Goal: Use online tool/utility: Utilize a website feature to perform a specific function

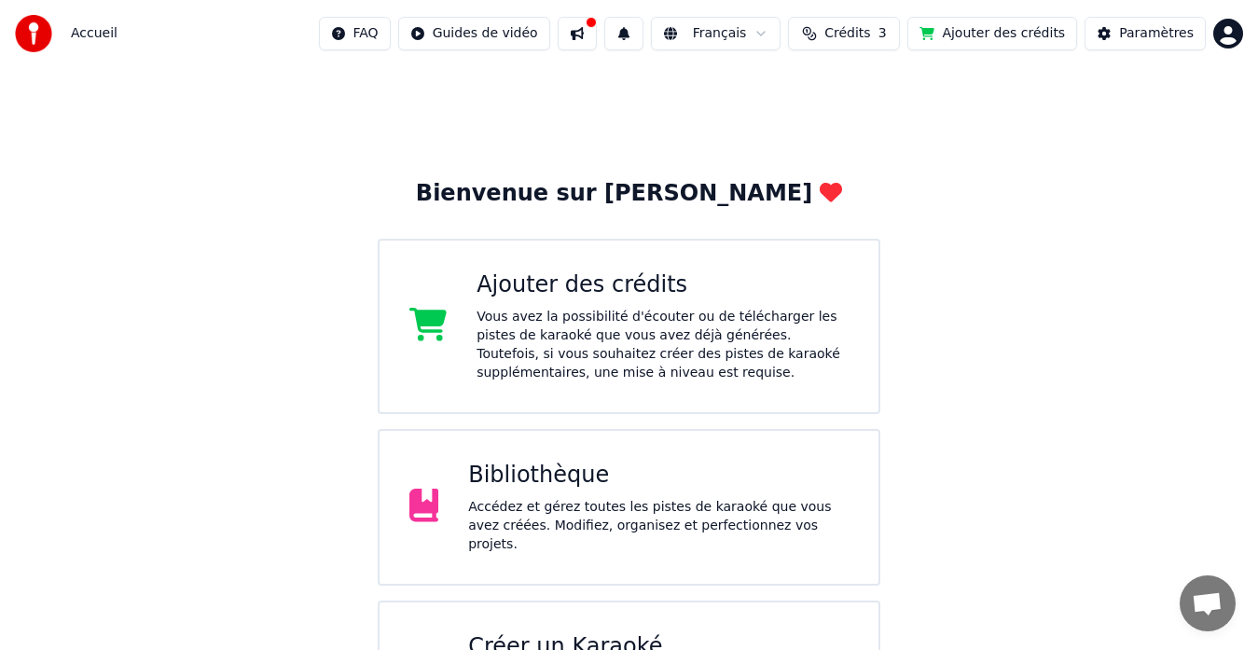
click at [597, 29] on button at bounding box center [576, 34] width 39 height 34
click at [870, 36] on span "Crédits" at bounding box center [847, 33] width 46 height 19
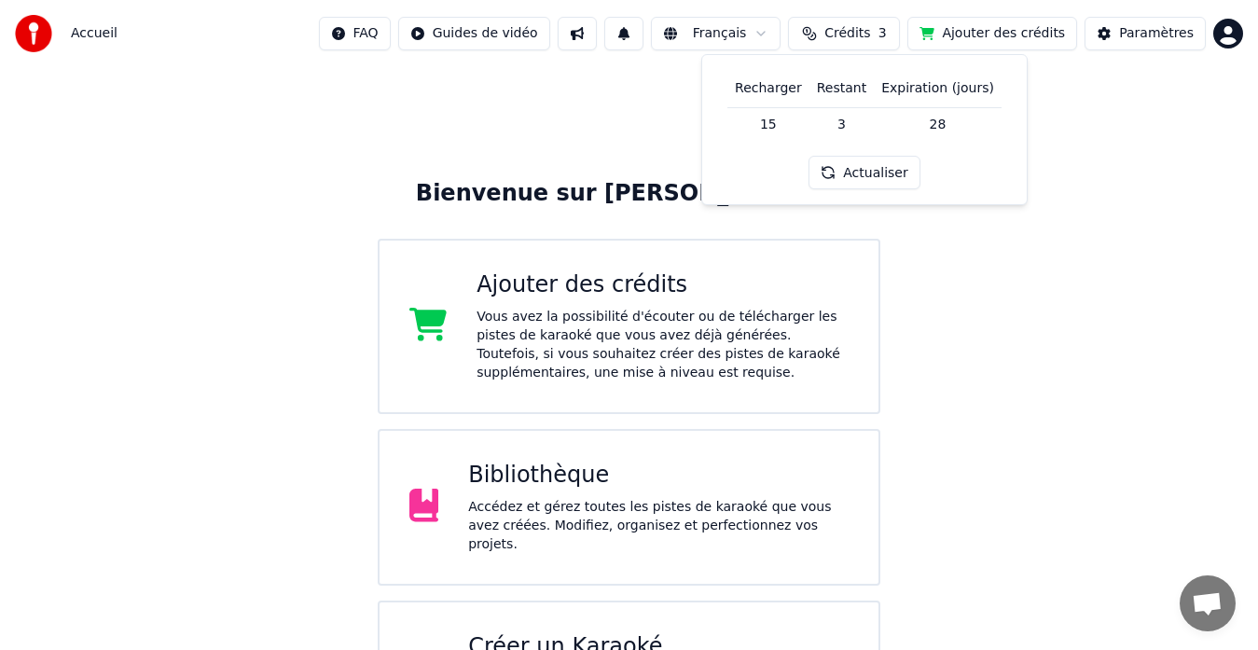
click at [867, 175] on button "Actualiser" at bounding box center [863, 173] width 111 height 34
click at [1139, 45] on button "Paramètres" at bounding box center [1144, 34] width 121 height 34
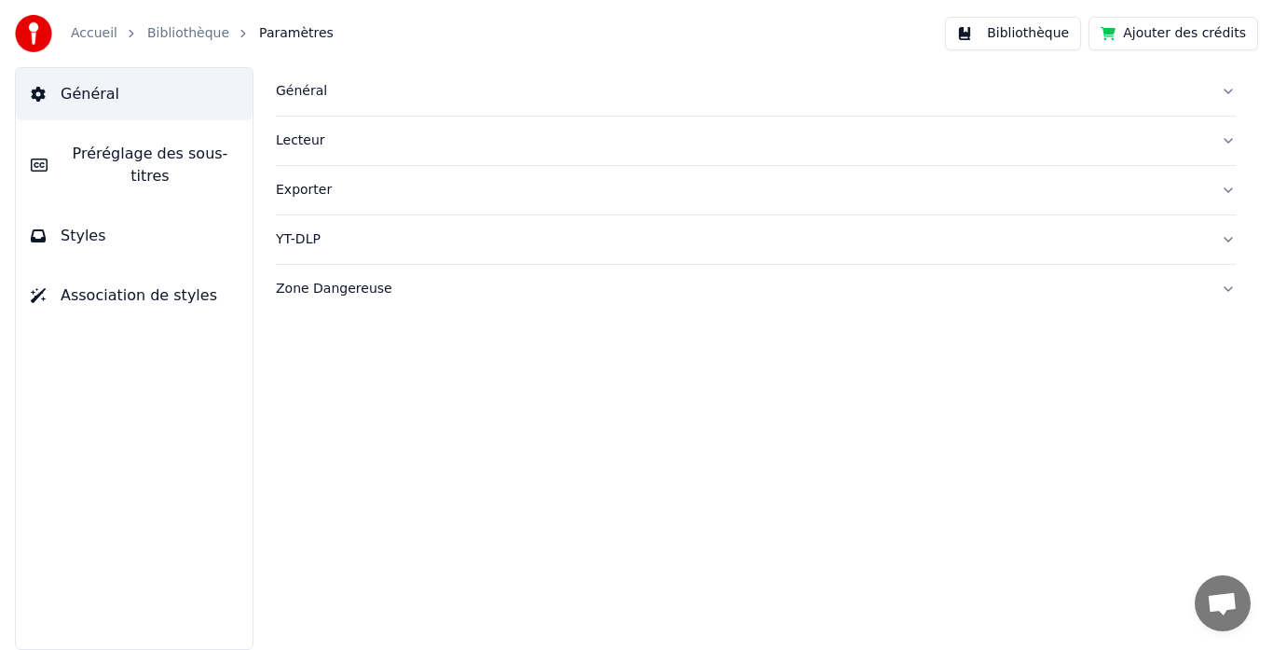
click at [106, 38] on link "Accueil" at bounding box center [94, 33] width 47 height 19
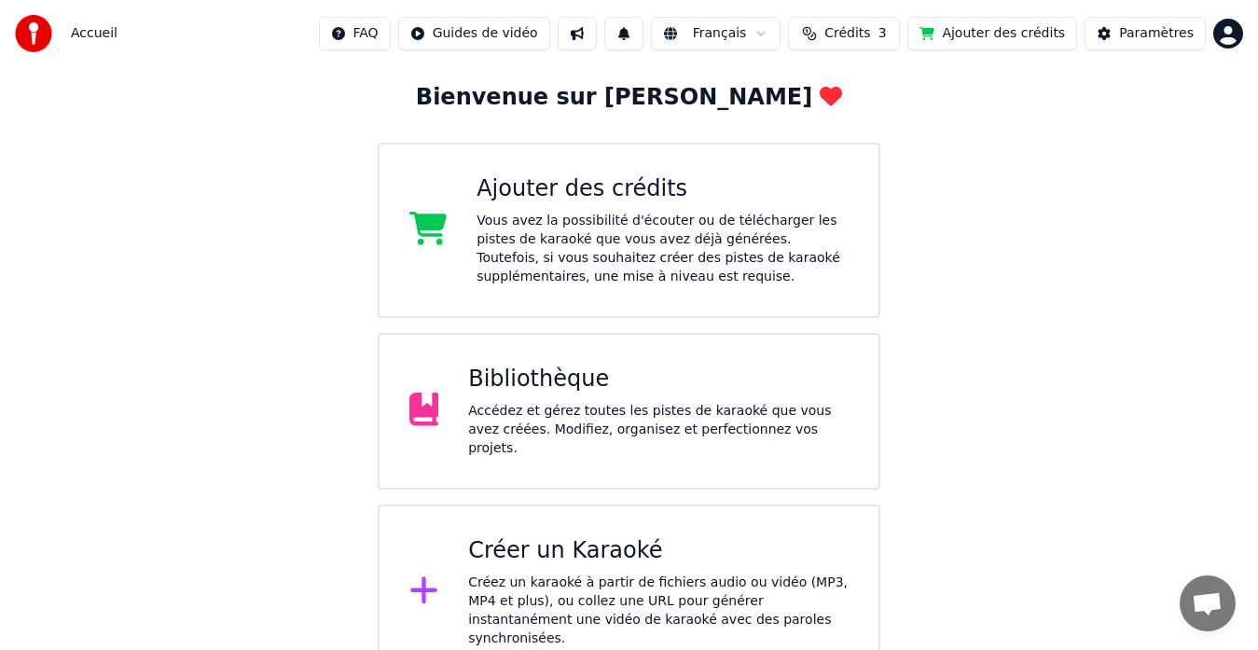
scroll to position [100, 0]
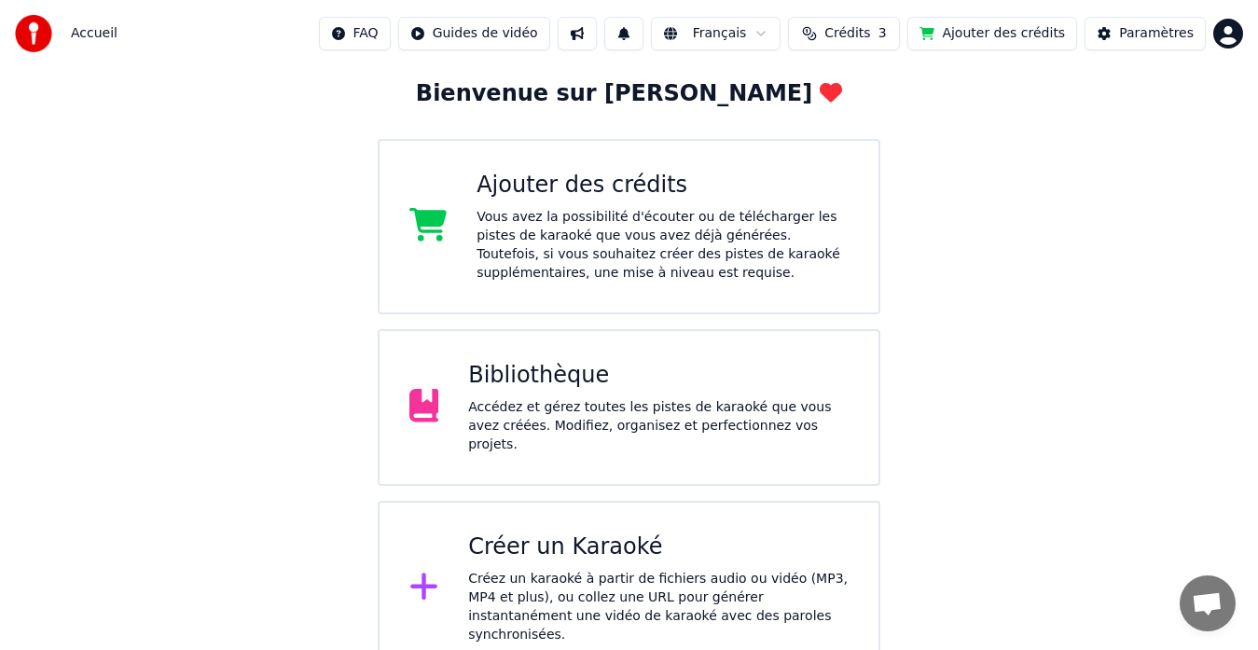
click at [557, 589] on div "Créez un karaoké à partir de fichiers audio ou vidéo (MP3, MP4 et plus), ou col…" at bounding box center [658, 607] width 380 height 75
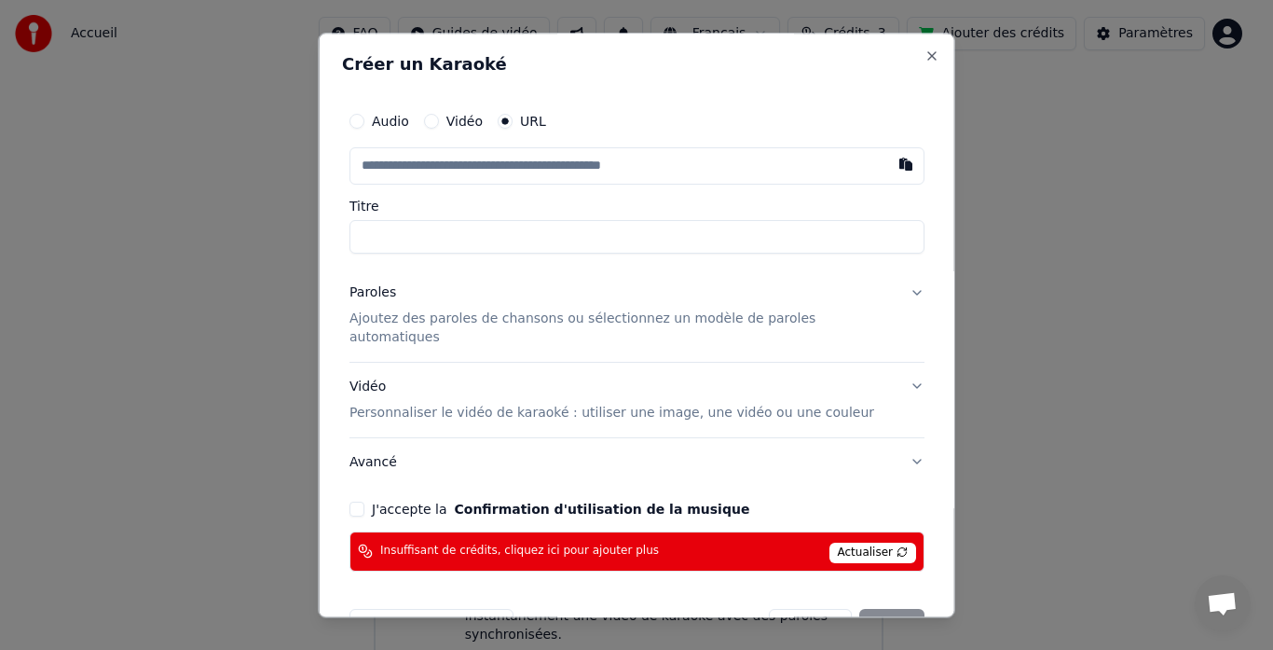
click at [438, 125] on button "Vidéo" at bounding box center [430, 121] width 15 height 15
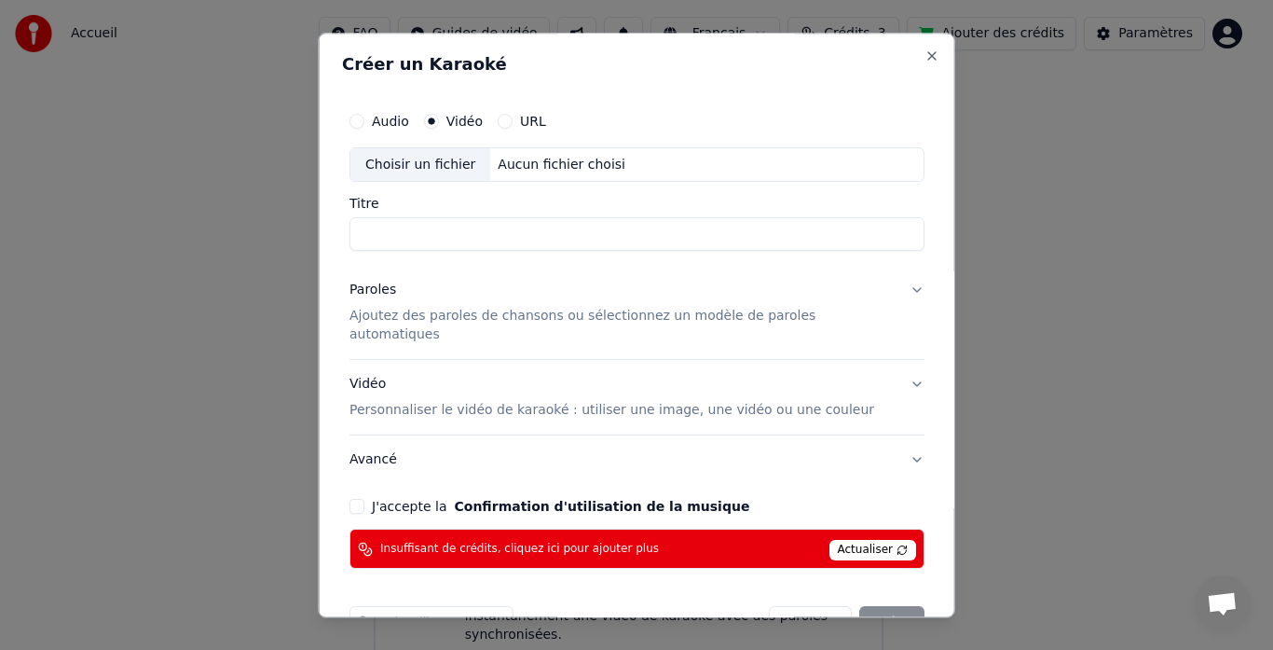
click at [436, 164] on div "Choisir un fichier" at bounding box center [421, 165] width 140 height 34
type input "**********"
click at [925, 59] on button "Close" at bounding box center [932, 55] width 15 height 15
